Goal: Information Seeking & Learning: Compare options

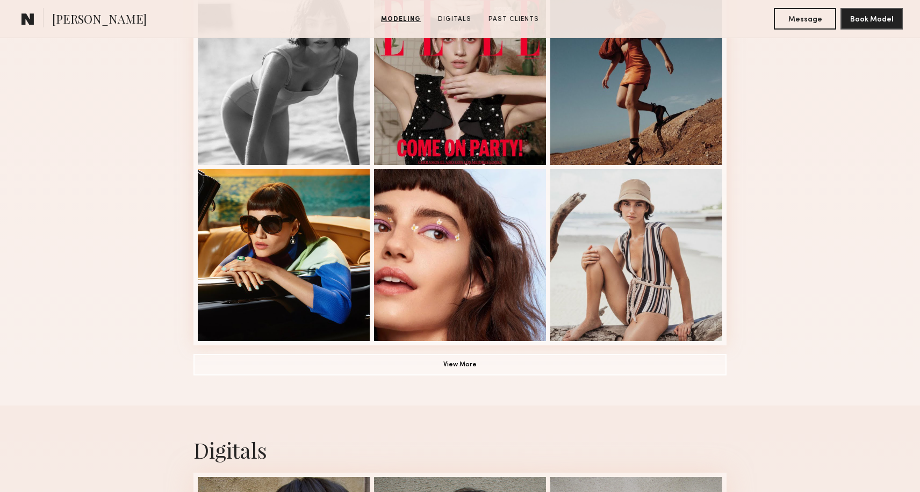
scroll to position [679, 0]
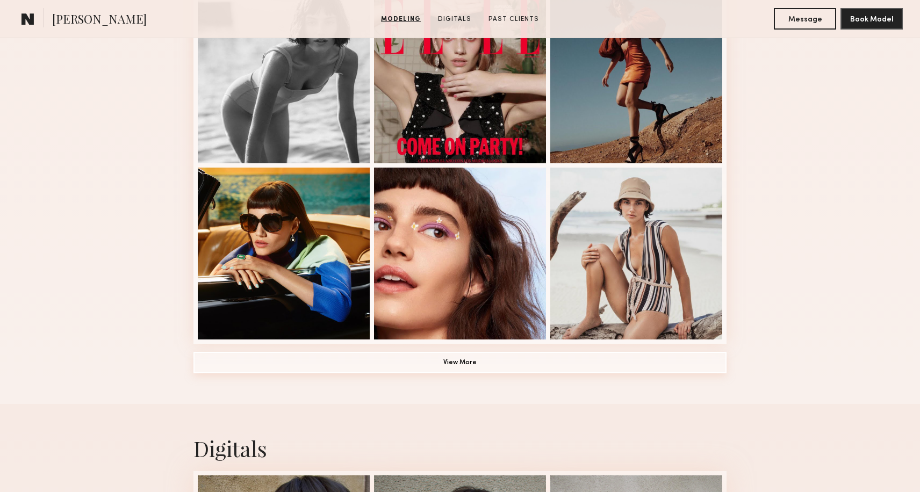
click at [527, 363] on button "View More" at bounding box center [460, 363] width 533 height 22
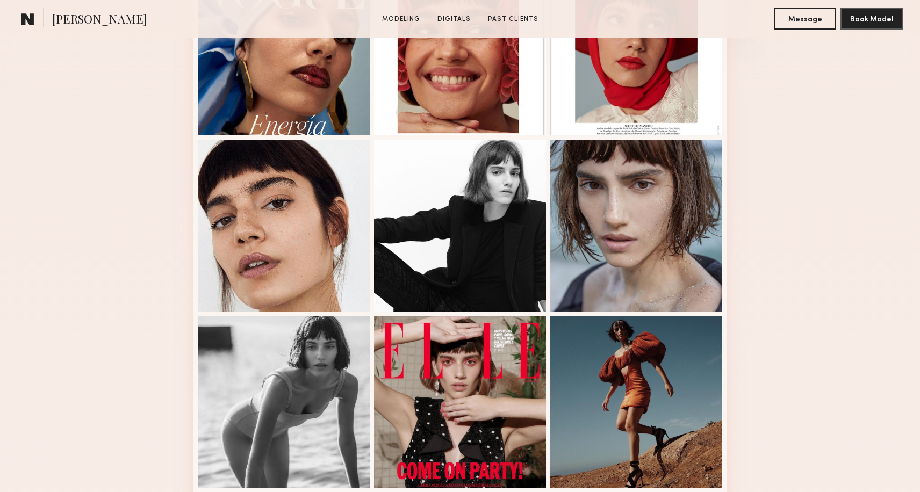
scroll to position [0, 0]
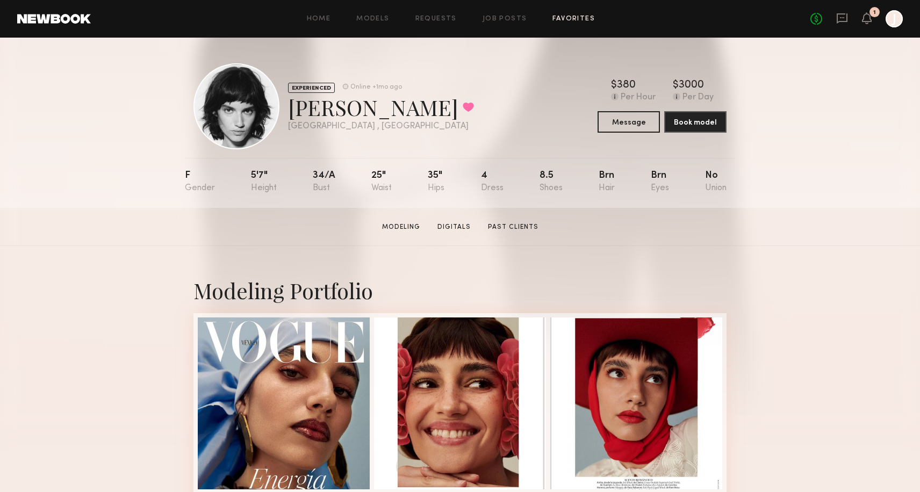
click at [559, 19] on link "Favorites" at bounding box center [574, 19] width 42 height 7
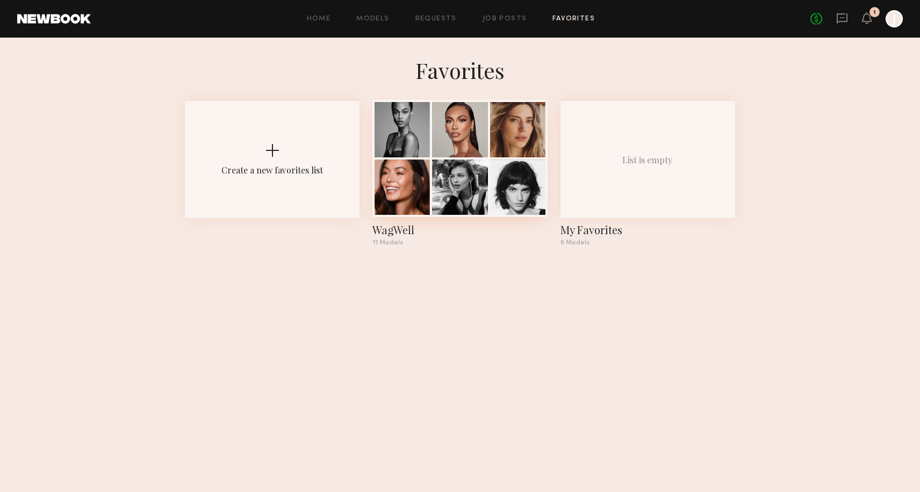
click at [467, 147] on div at bounding box center [459, 129] width 55 height 55
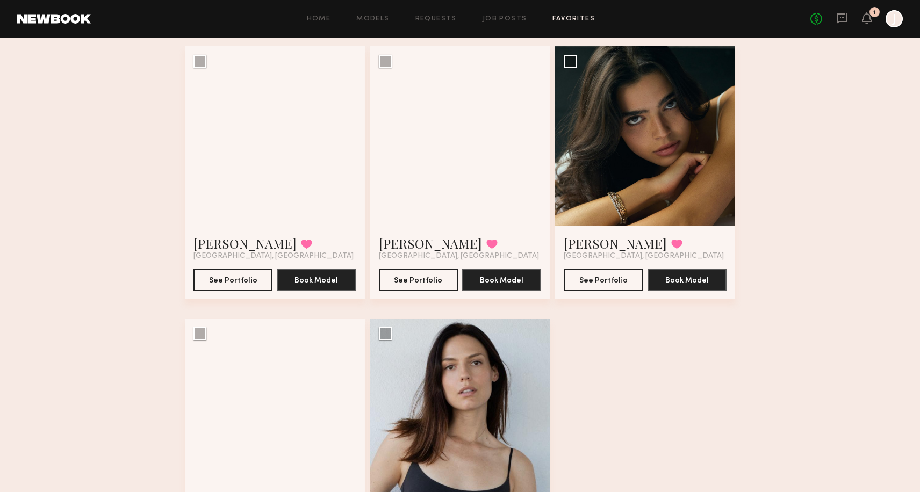
scroll to position [628, 0]
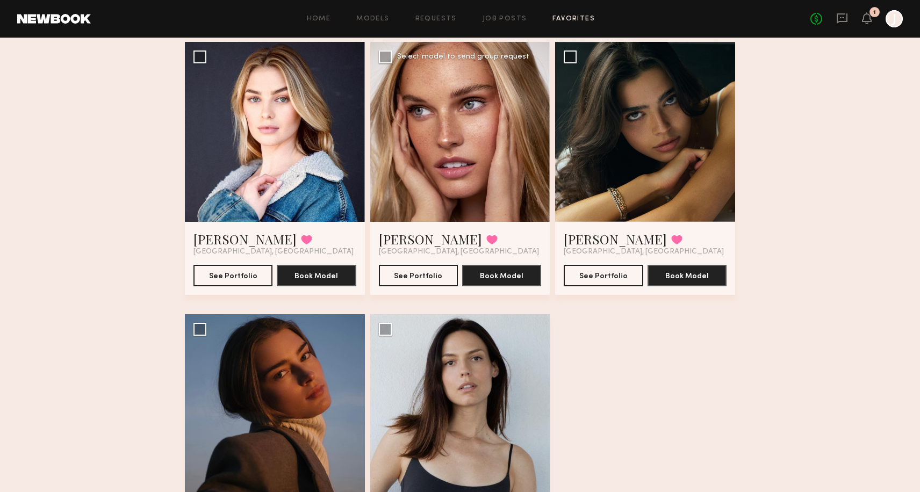
click at [467, 172] on div at bounding box center [460, 132] width 180 height 180
click at [427, 277] on button "See Portfolio" at bounding box center [418, 276] width 79 height 22
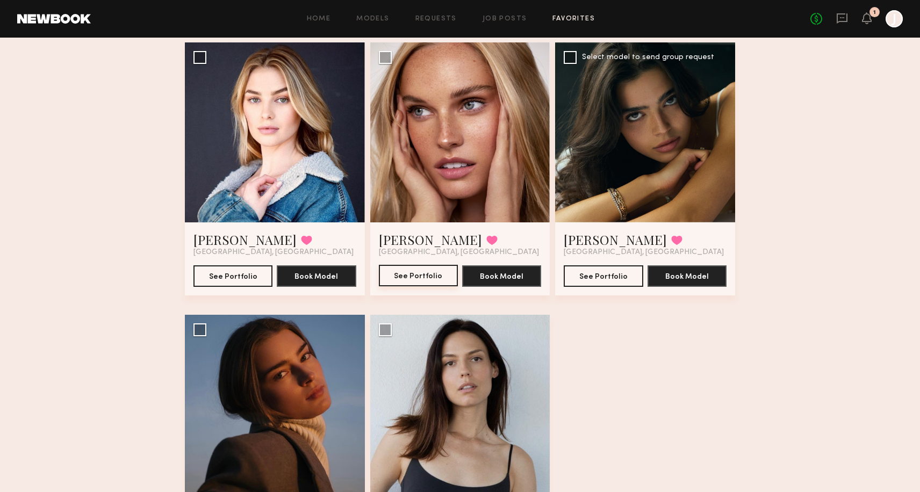
scroll to position [739, 0]
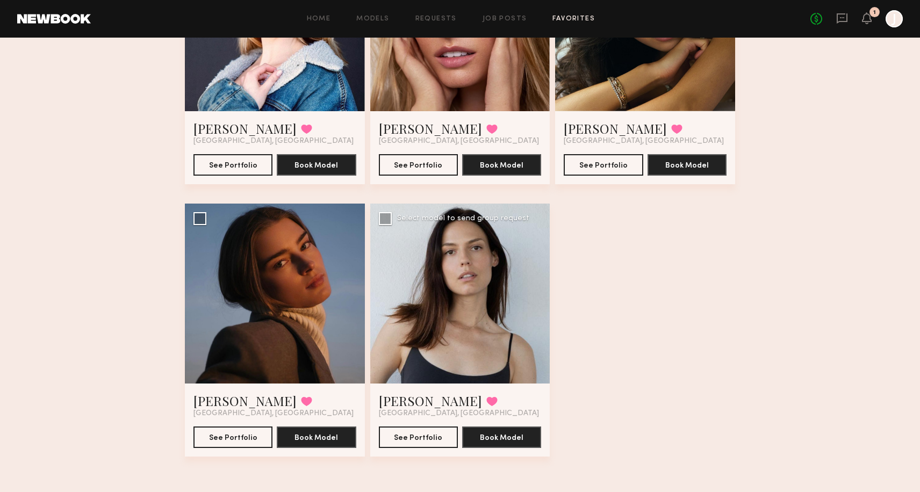
click at [452, 291] on div at bounding box center [460, 294] width 180 height 180
click at [419, 443] on button "See Portfolio" at bounding box center [418, 437] width 79 height 22
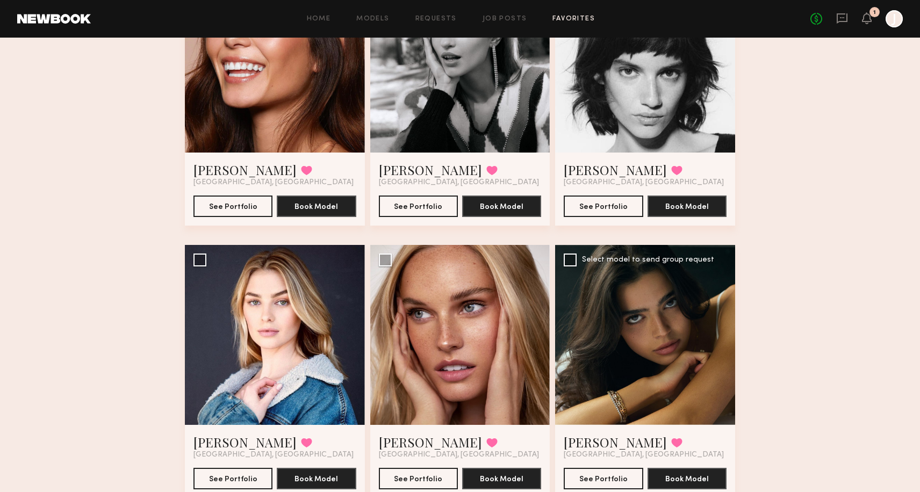
scroll to position [498, 0]
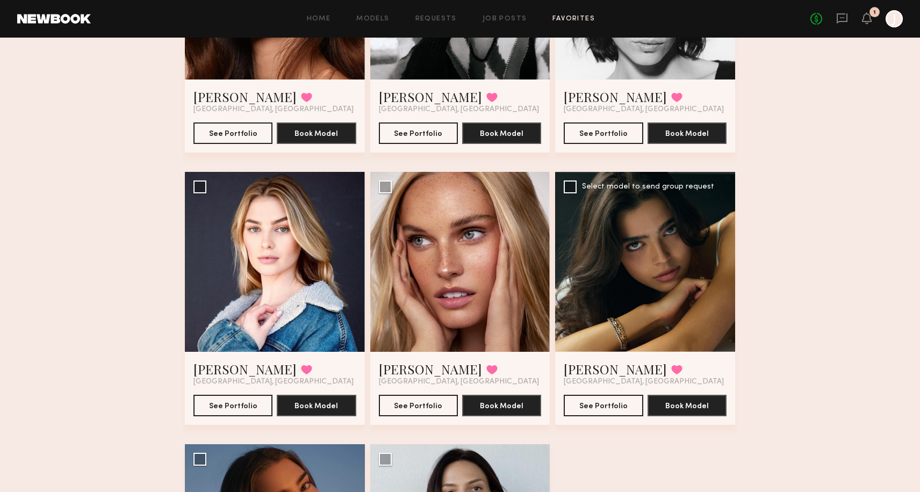
click at [679, 301] on div at bounding box center [645, 262] width 180 height 180
click at [612, 401] on button "See Portfolio" at bounding box center [603, 406] width 79 height 22
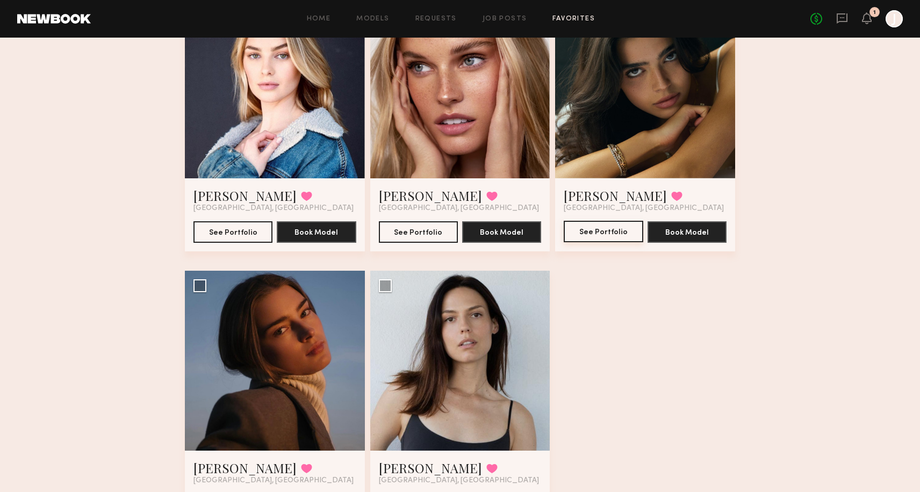
scroll to position [673, 0]
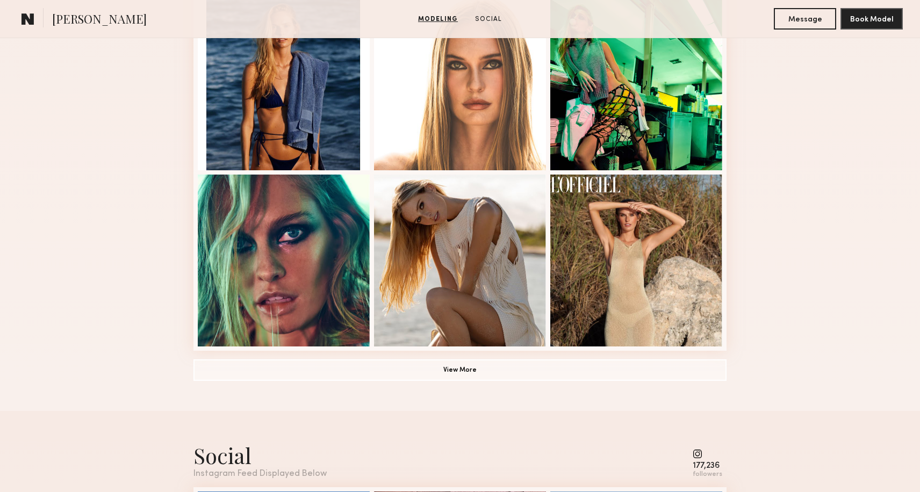
scroll to position [675, 0]
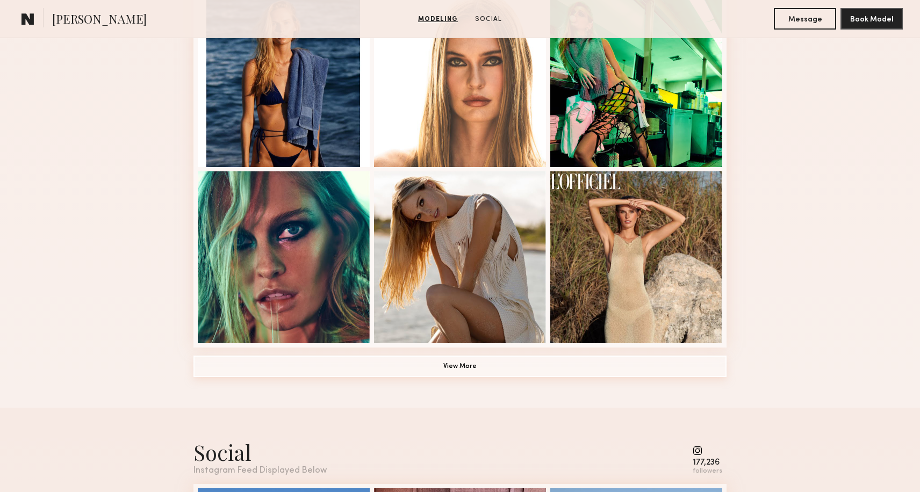
click at [429, 366] on button "View More" at bounding box center [460, 367] width 533 height 22
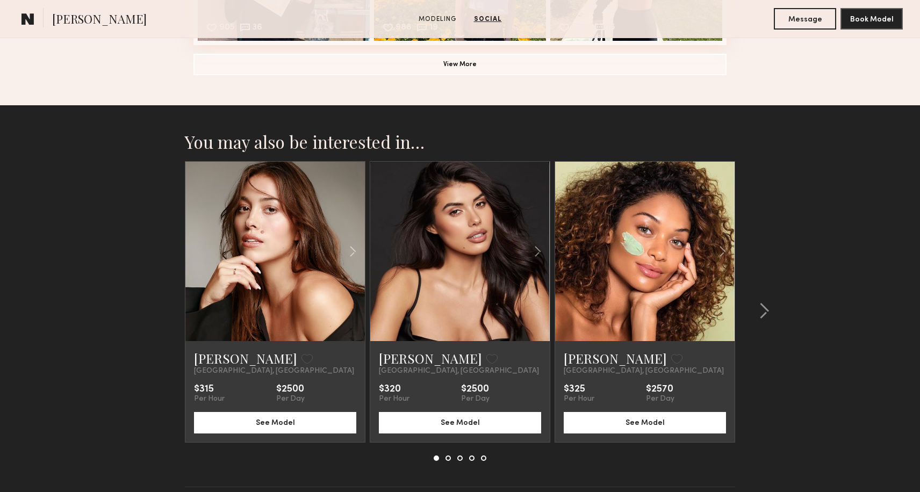
scroll to position [1795, 0]
click at [765, 311] on common-icon at bounding box center [764, 310] width 11 height 17
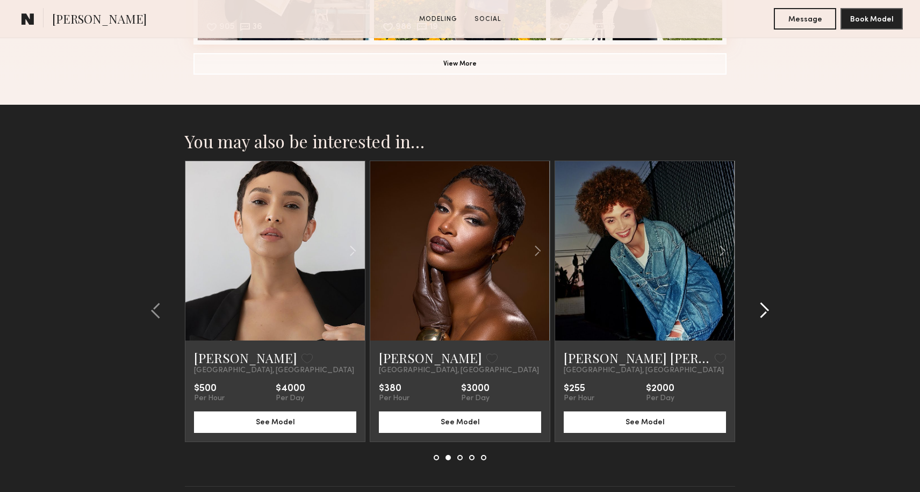
click at [765, 311] on common-icon at bounding box center [764, 310] width 11 height 17
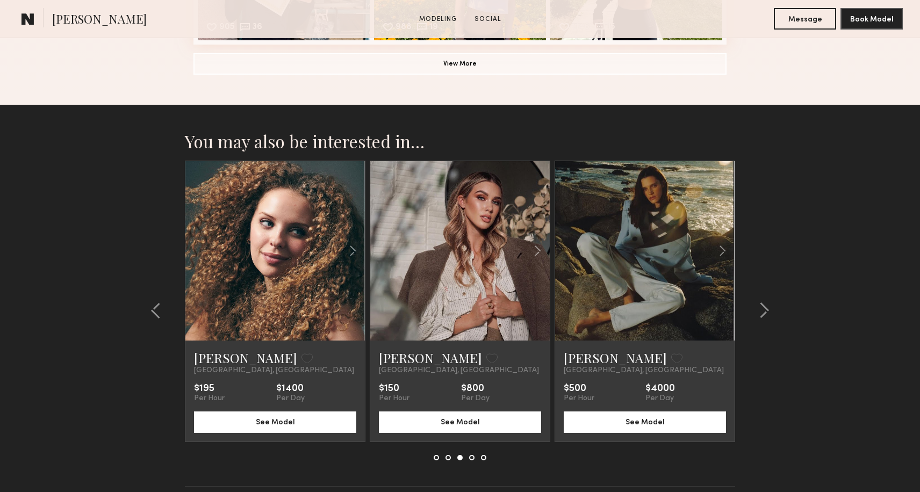
click at [644, 234] on link at bounding box center [645, 251] width 61 height 180
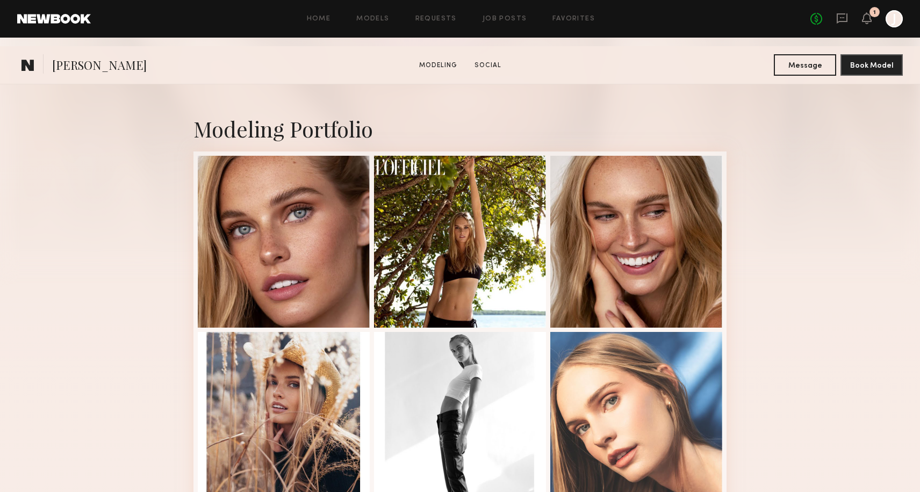
scroll to position [0, 0]
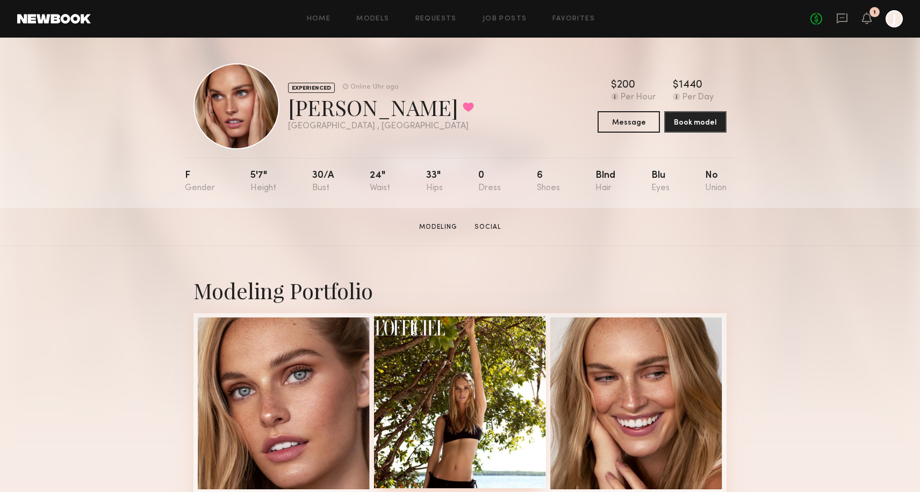
click at [496, 387] on div at bounding box center [460, 403] width 172 height 172
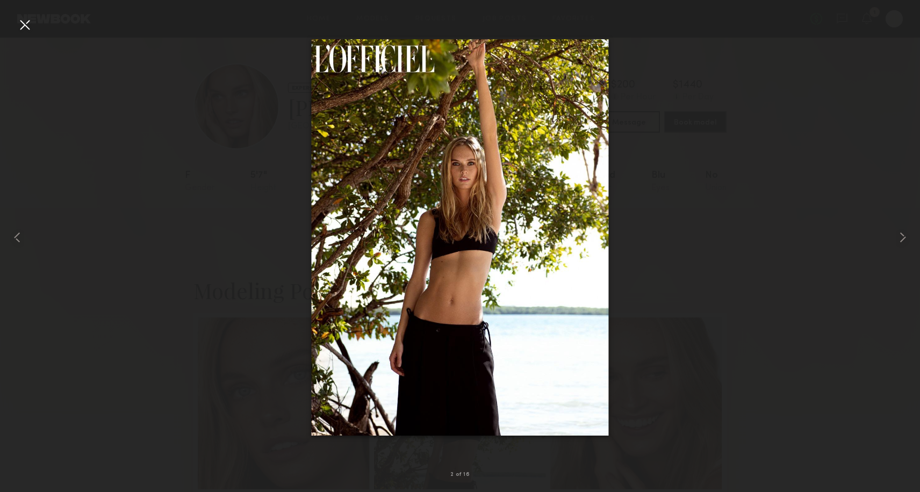
click at [24, 25] on div at bounding box center [24, 24] width 17 height 17
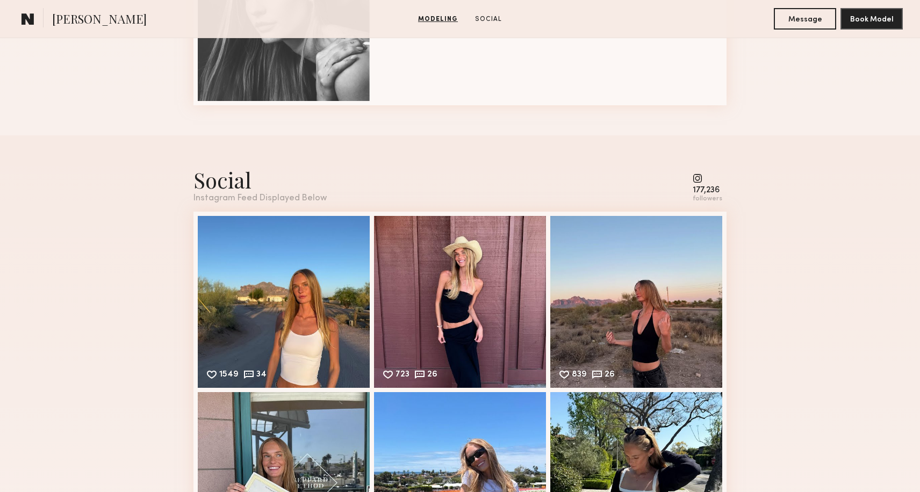
scroll to position [1276, 0]
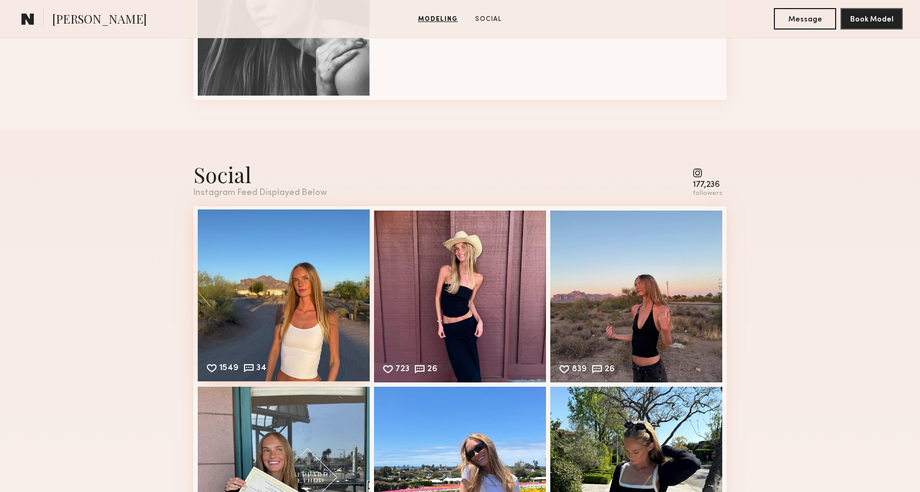
click at [301, 310] on div "1549 34 Likes & comments displayed to show model’s engagement" at bounding box center [284, 296] width 172 height 172
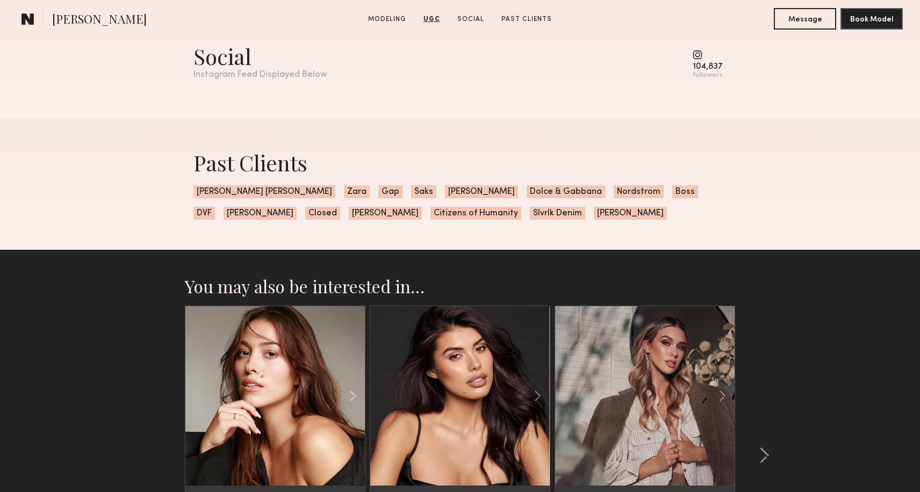
scroll to position [1134, 0]
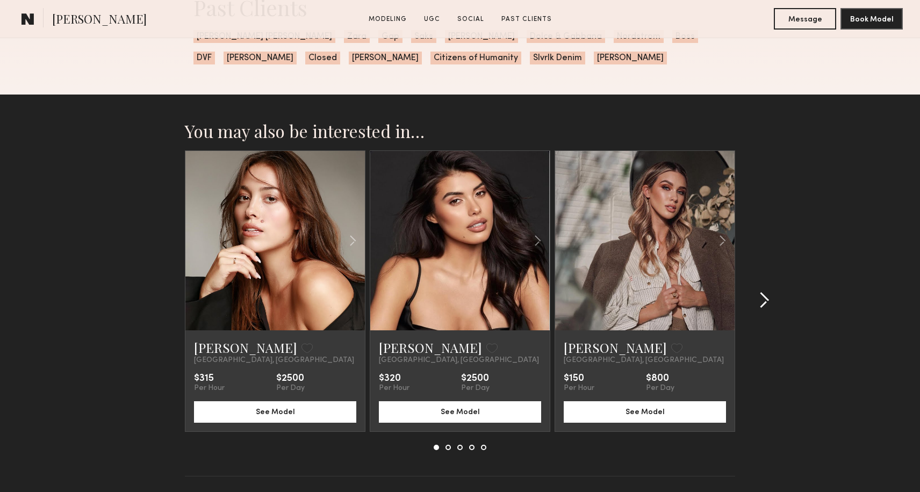
click at [763, 298] on common-icon at bounding box center [764, 300] width 11 height 17
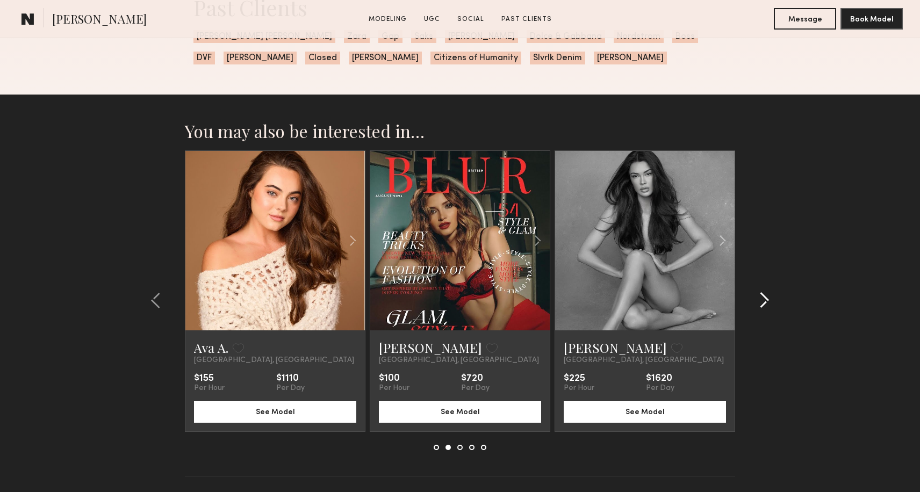
click at [763, 298] on common-icon at bounding box center [764, 300] width 11 height 17
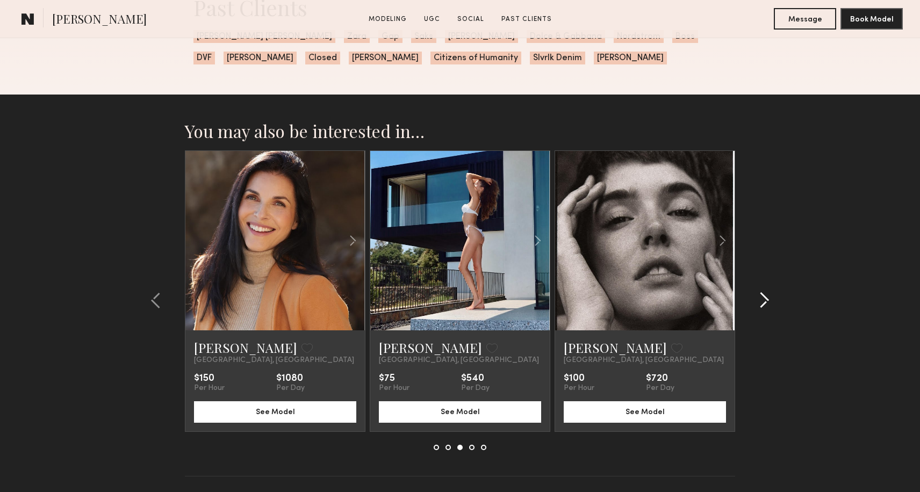
click at [763, 298] on common-icon at bounding box center [764, 300] width 11 height 17
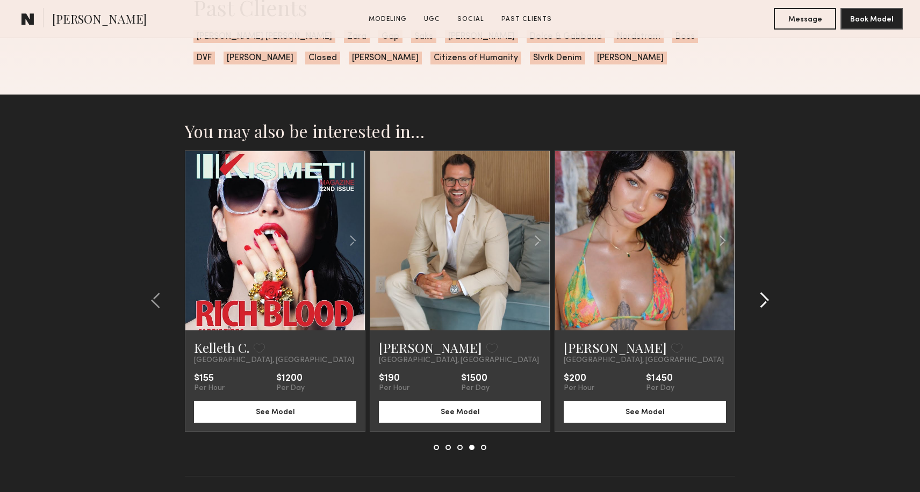
click at [763, 298] on common-icon at bounding box center [764, 300] width 11 height 17
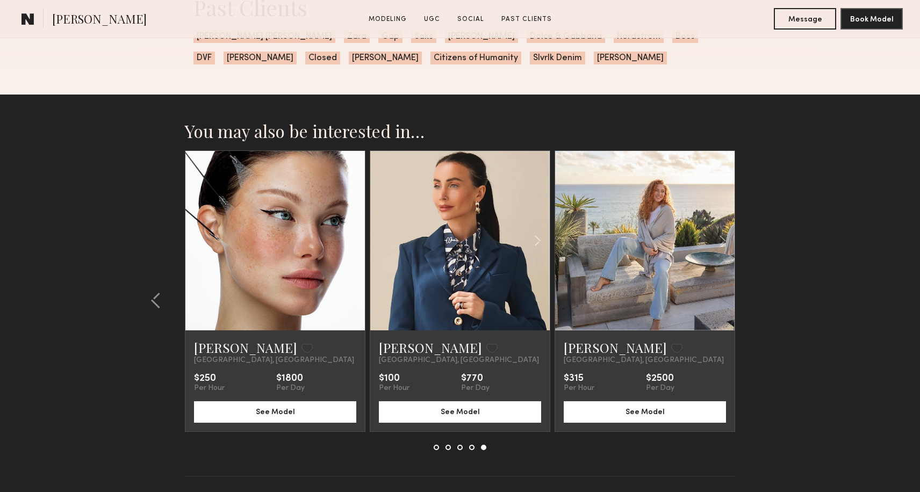
click at [763, 298] on section "You may also be interested in… Laurel W. Favorite Los Angeles, CA $315 Per Hour…" at bounding box center [460, 312] width 920 height 435
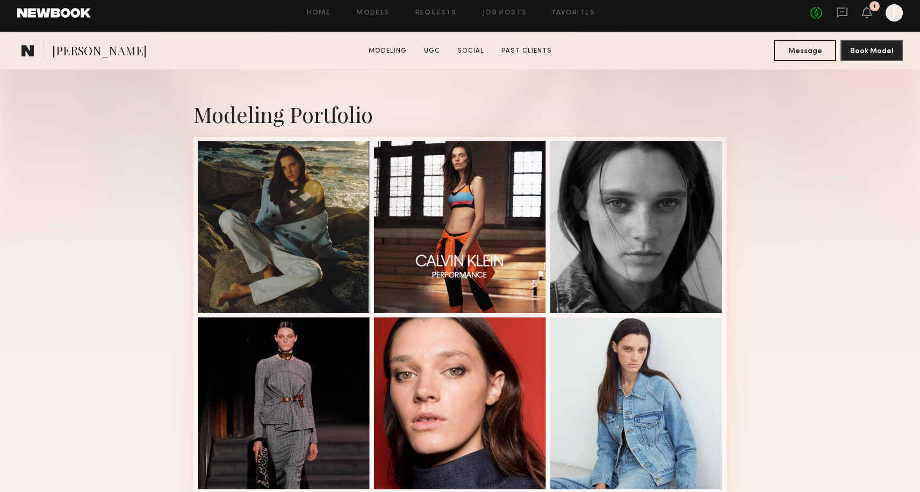
scroll to position [0, 0]
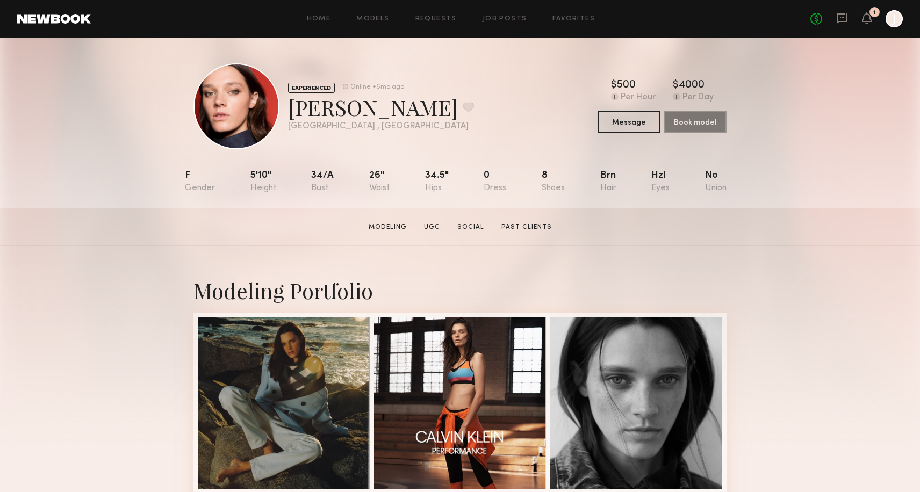
click at [42, 19] on link at bounding box center [54, 19] width 74 height 10
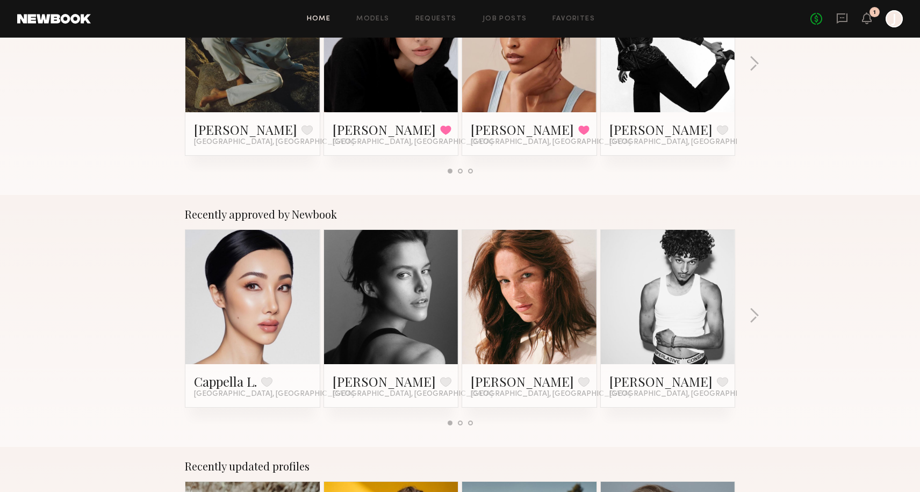
scroll to position [266, 0]
click at [395, 272] on link at bounding box center [392, 297] width 66 height 134
click at [755, 317] on button "button" at bounding box center [754, 317] width 10 height 18
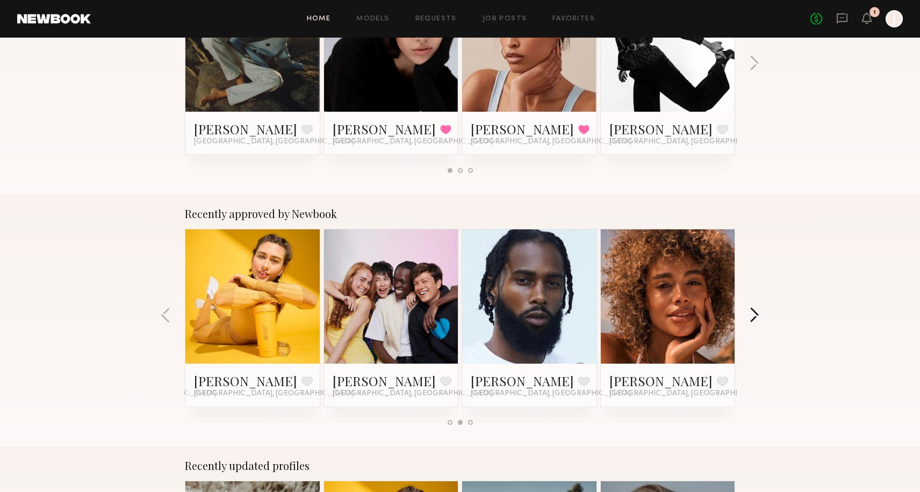
click at [755, 317] on button "button" at bounding box center [754, 317] width 10 height 18
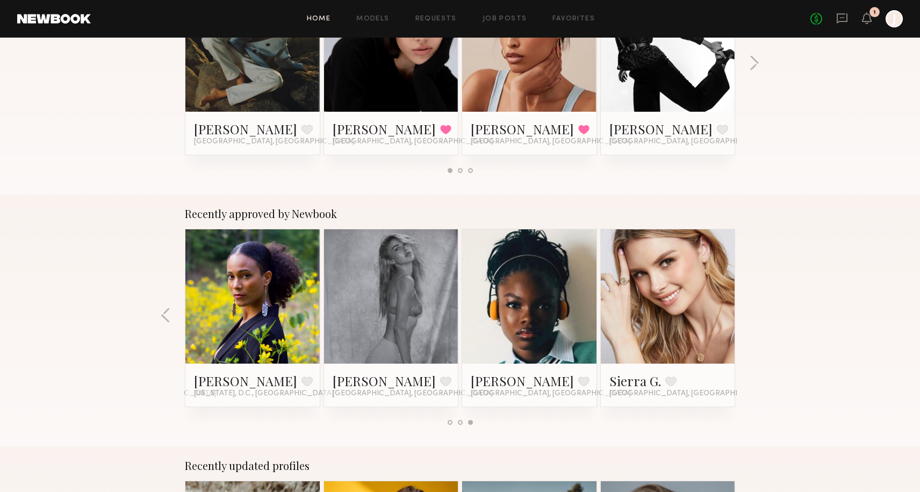
click at [755, 317] on div "Recently approved by Newbook Cappella L. Favorite Los Angeles, CA Kim C. Favori…" at bounding box center [460, 321] width 920 height 252
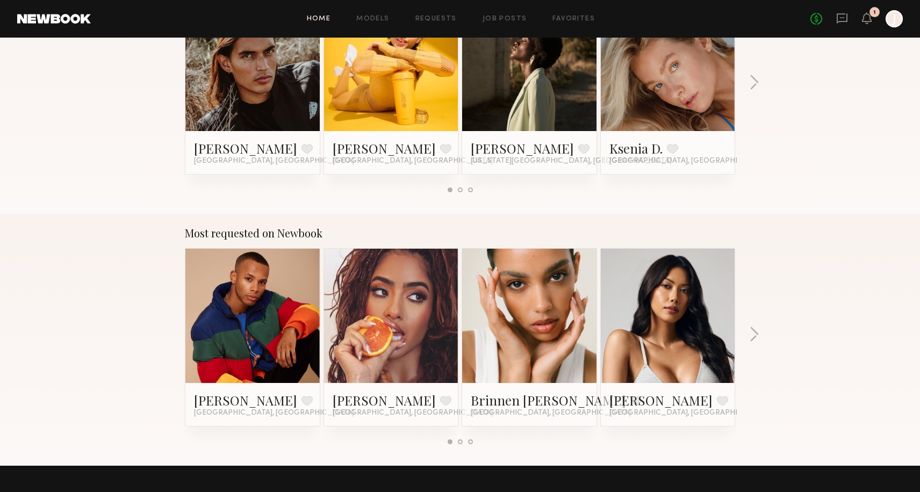
scroll to position [756, 0]
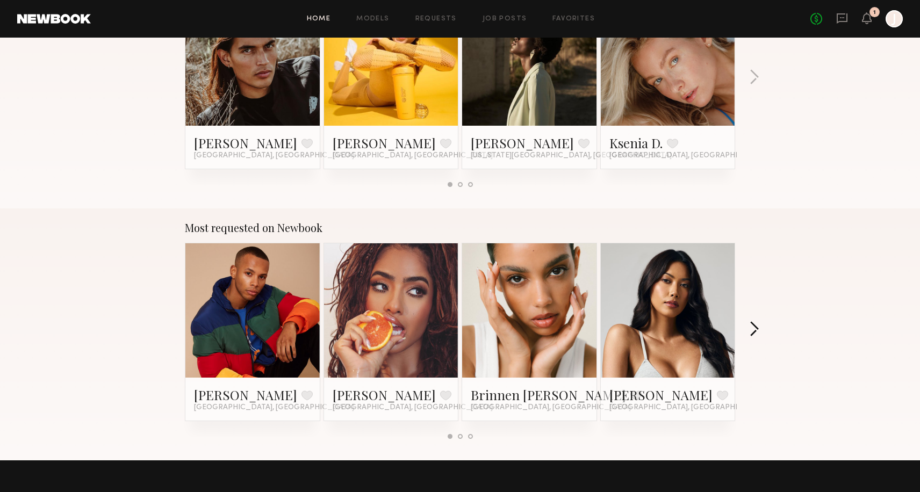
click at [752, 329] on button "button" at bounding box center [754, 331] width 10 height 18
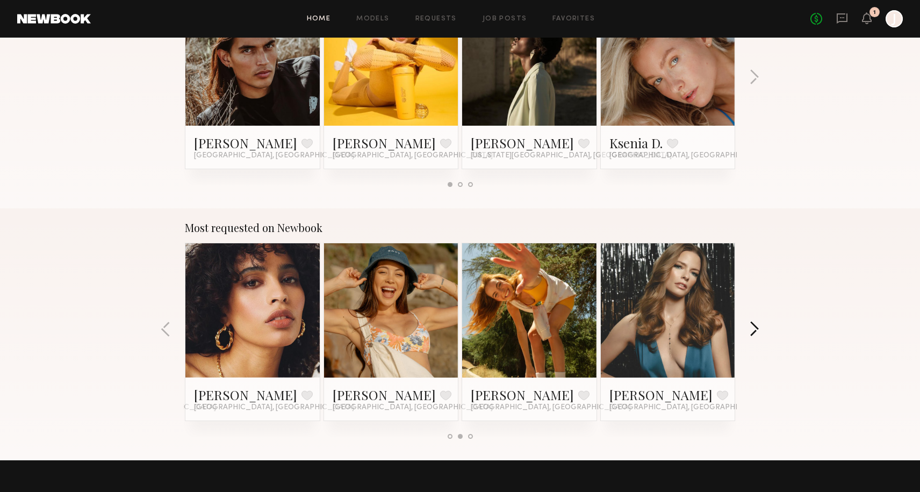
click at [752, 329] on button "button" at bounding box center [754, 331] width 10 height 18
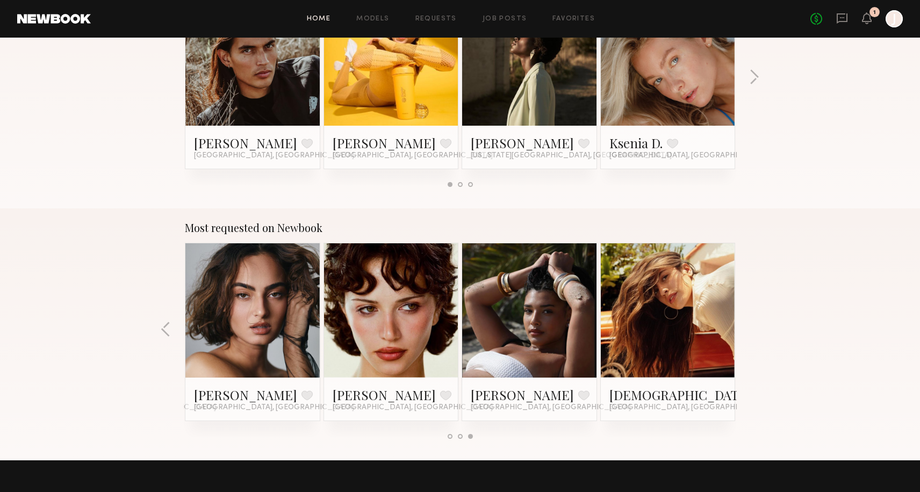
click at [752, 329] on div "Most requested on Newbook Dorion W. Favorite Los Angeles, CA Melissa B. Favorit…" at bounding box center [460, 335] width 920 height 252
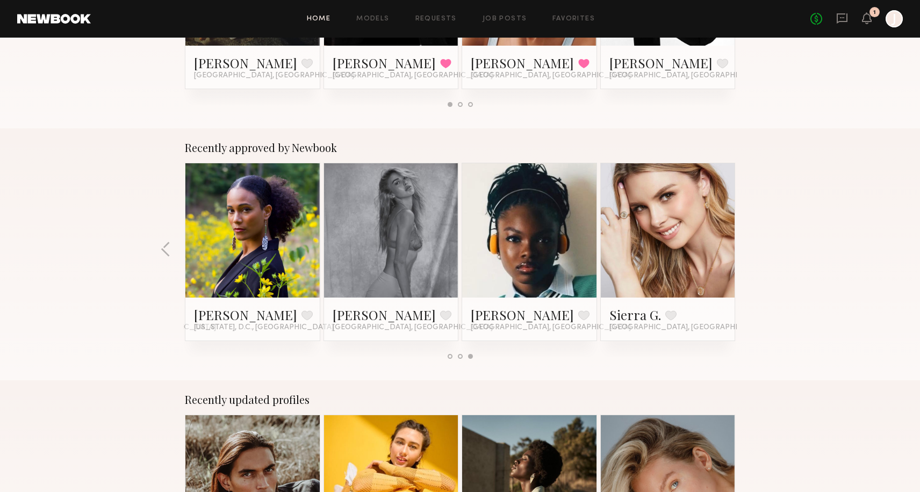
scroll to position [0, 0]
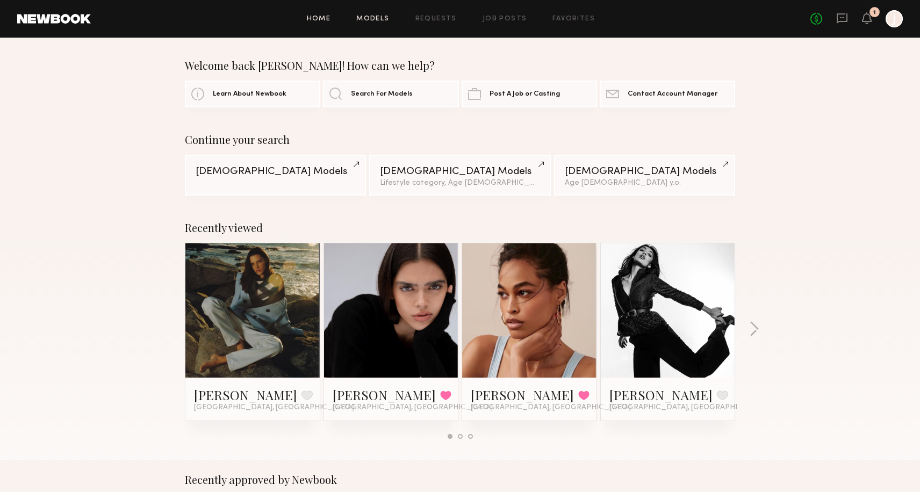
click at [373, 20] on link "Models" at bounding box center [372, 19] width 33 height 7
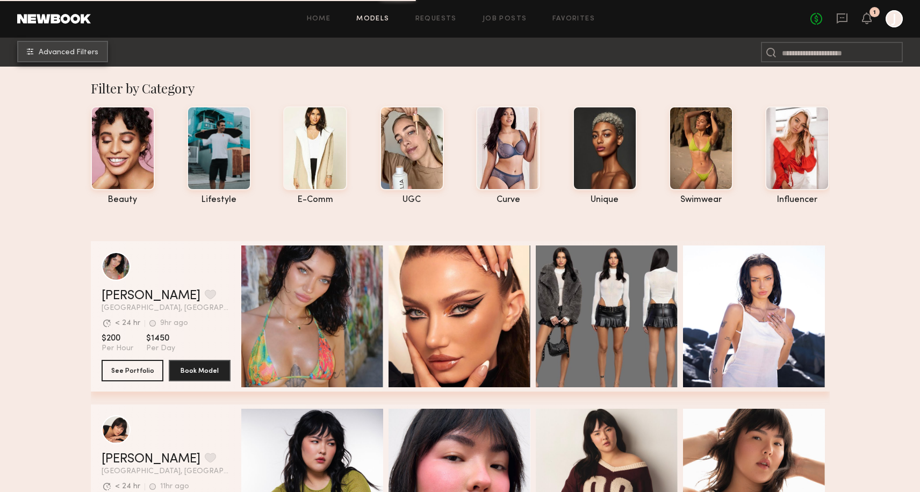
click at [79, 49] on span "Advanced Filters" at bounding box center [69, 53] width 60 height 8
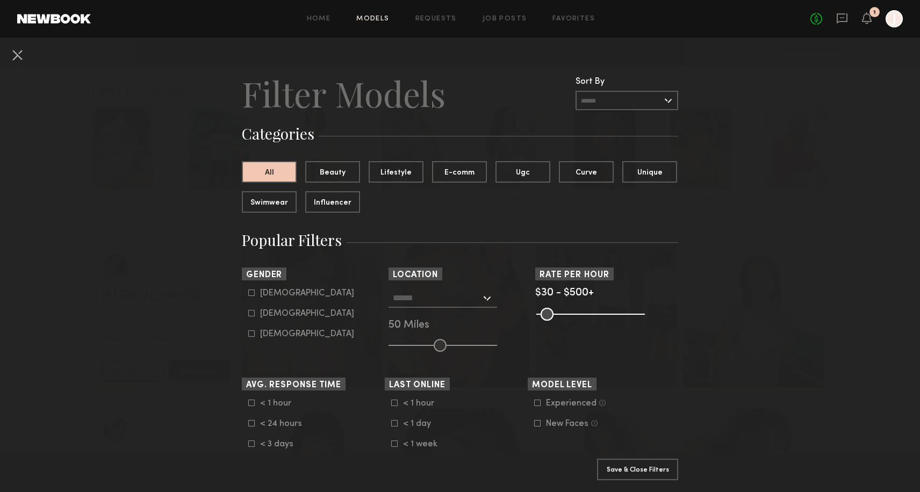
click at [250, 312] on icon at bounding box center [251, 313] width 6 height 6
type input "**"
click at [625, 473] on button "Apply 1 Filters & Close" at bounding box center [637, 470] width 81 height 22
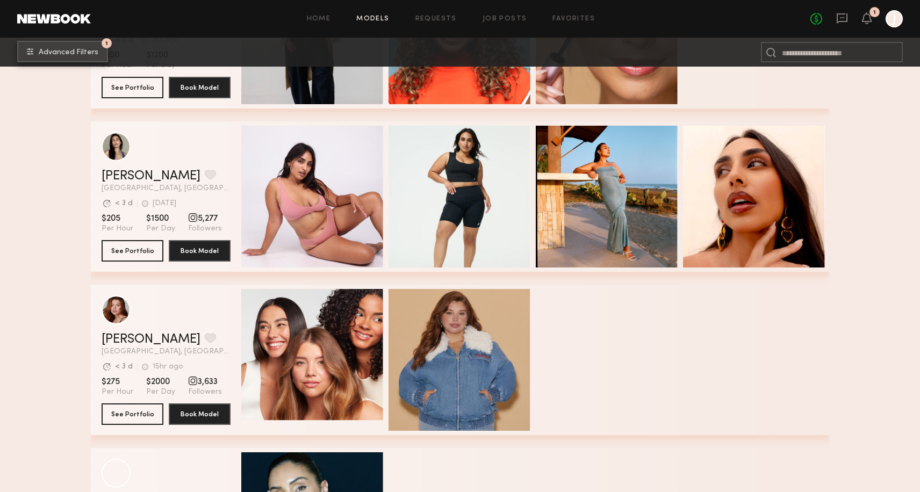
scroll to position [22686, 0]
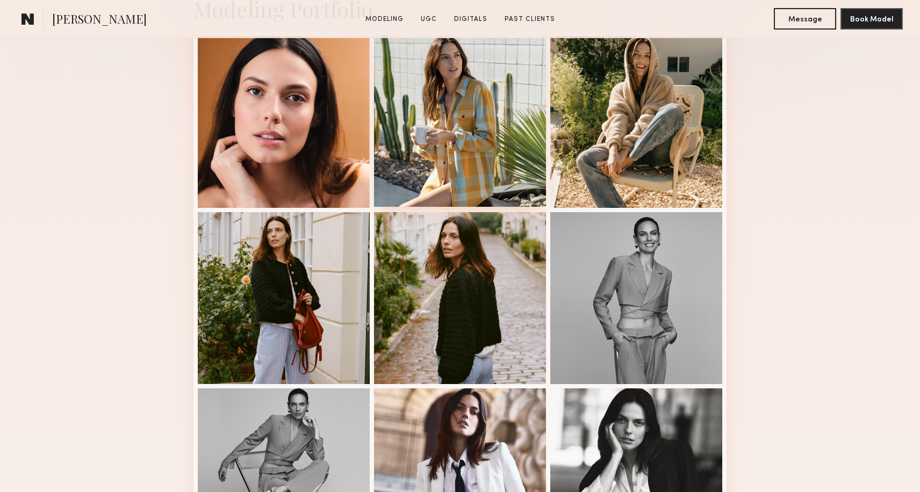
scroll to position [282, 0]
click at [618, 125] on div at bounding box center [637, 120] width 172 height 172
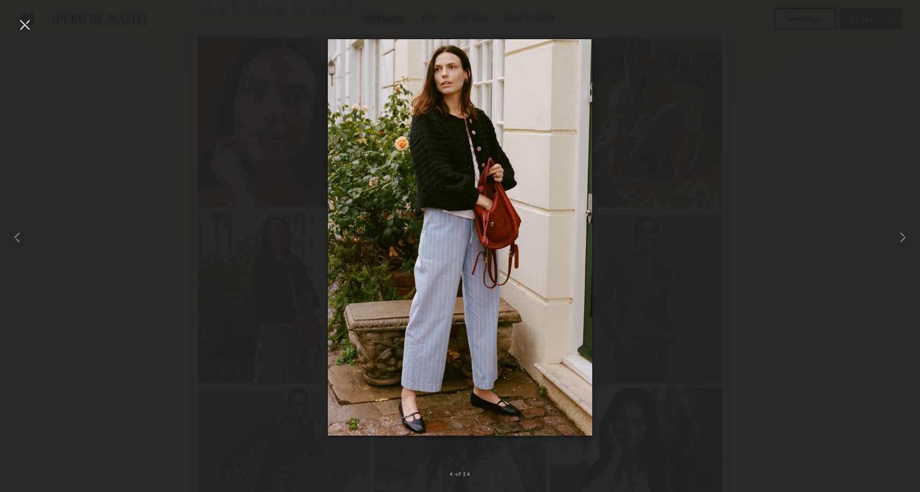
click at [24, 25] on div at bounding box center [24, 24] width 17 height 17
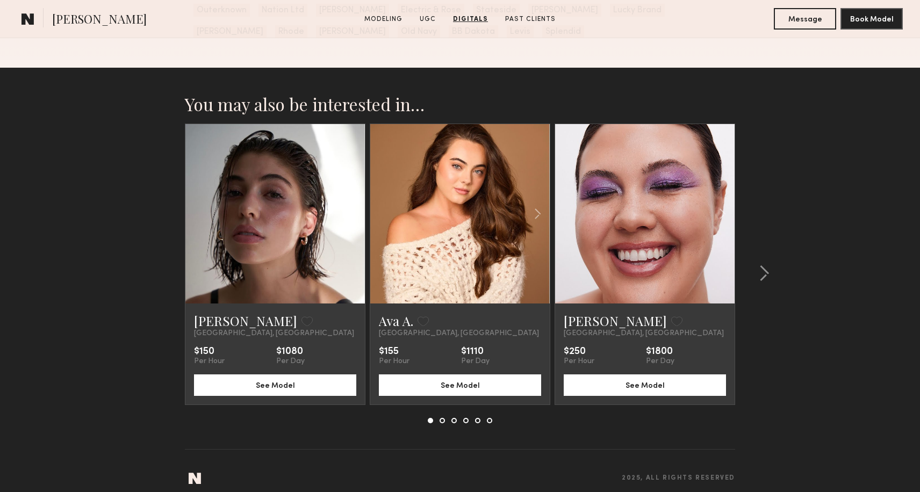
scroll to position [2618, 0]
